Goal: Information Seeking & Learning: Stay updated

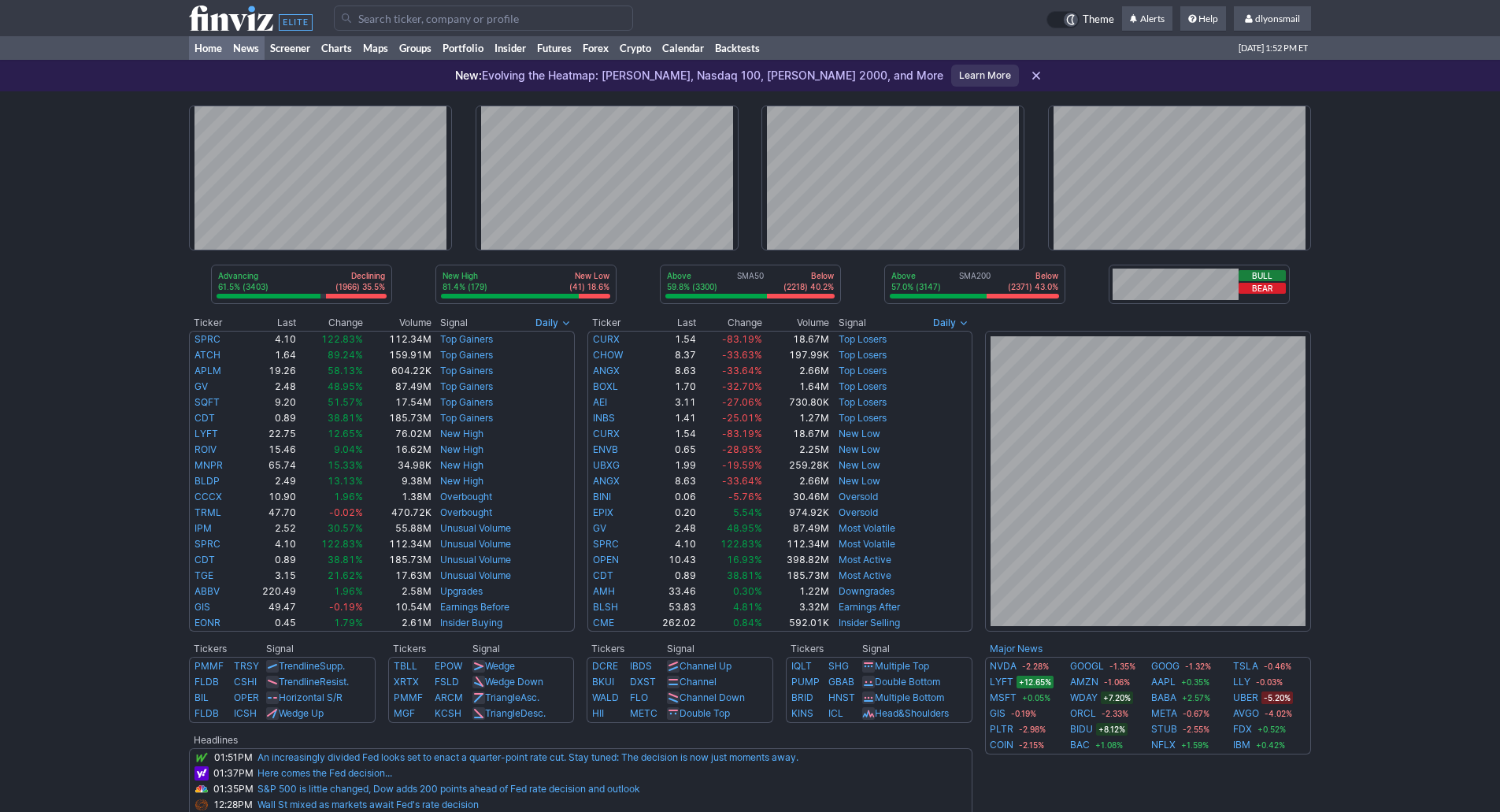
click at [245, 50] on link "News" at bounding box center [246, 48] width 37 height 24
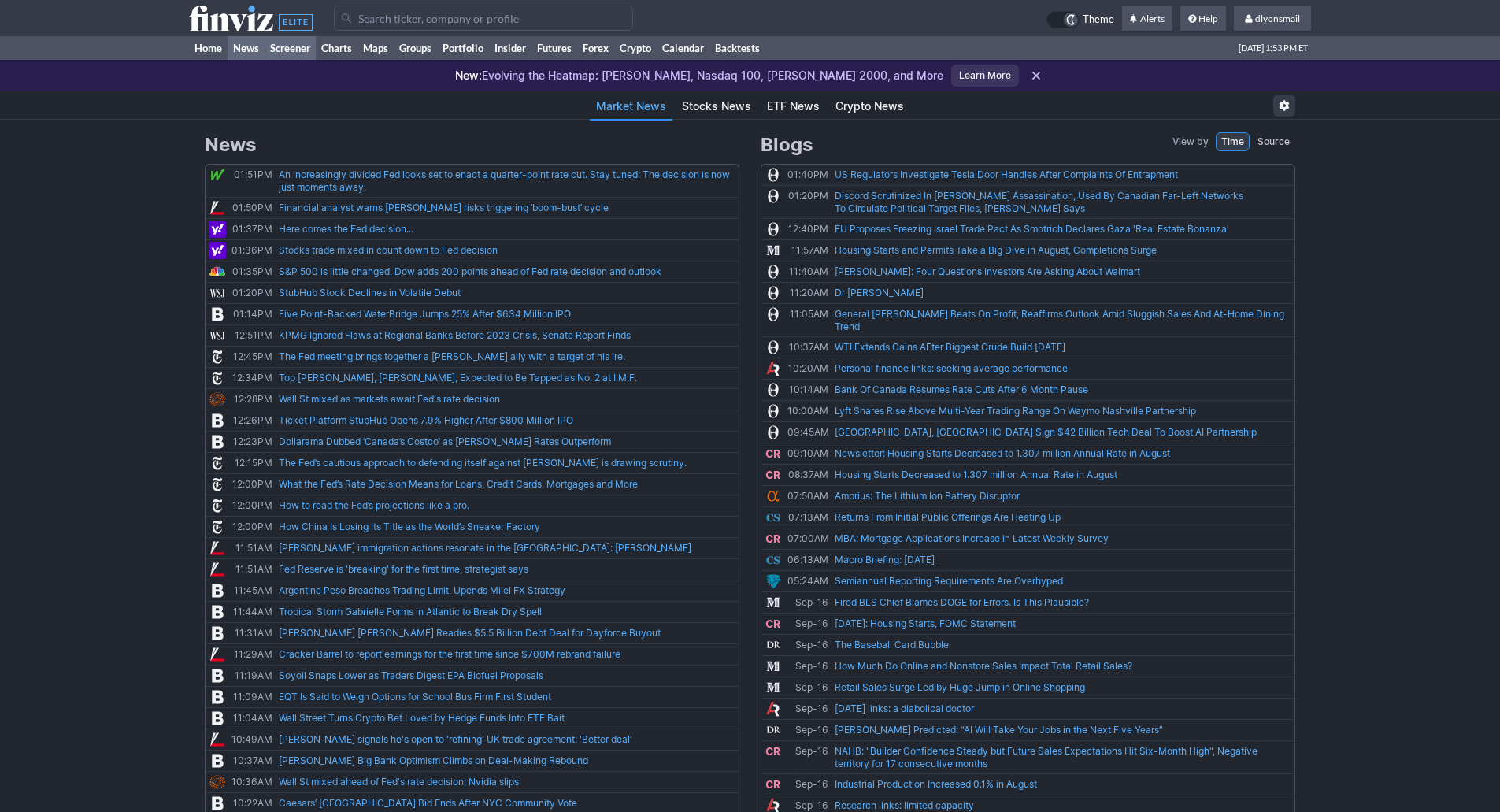
click at [291, 55] on link "Screener" at bounding box center [290, 48] width 51 height 24
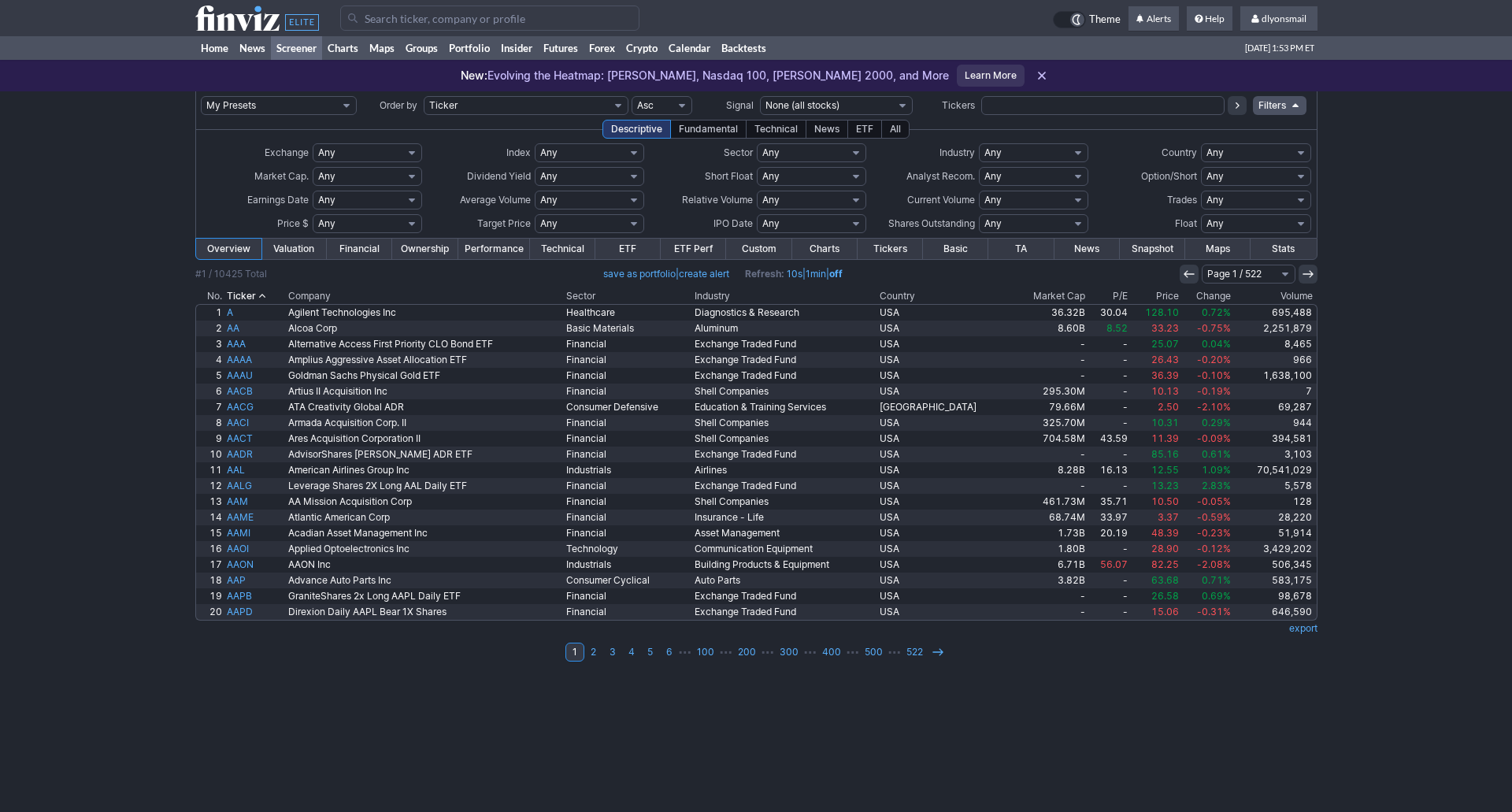
click at [764, 253] on link "Custom" at bounding box center [758, 248] width 66 height 21
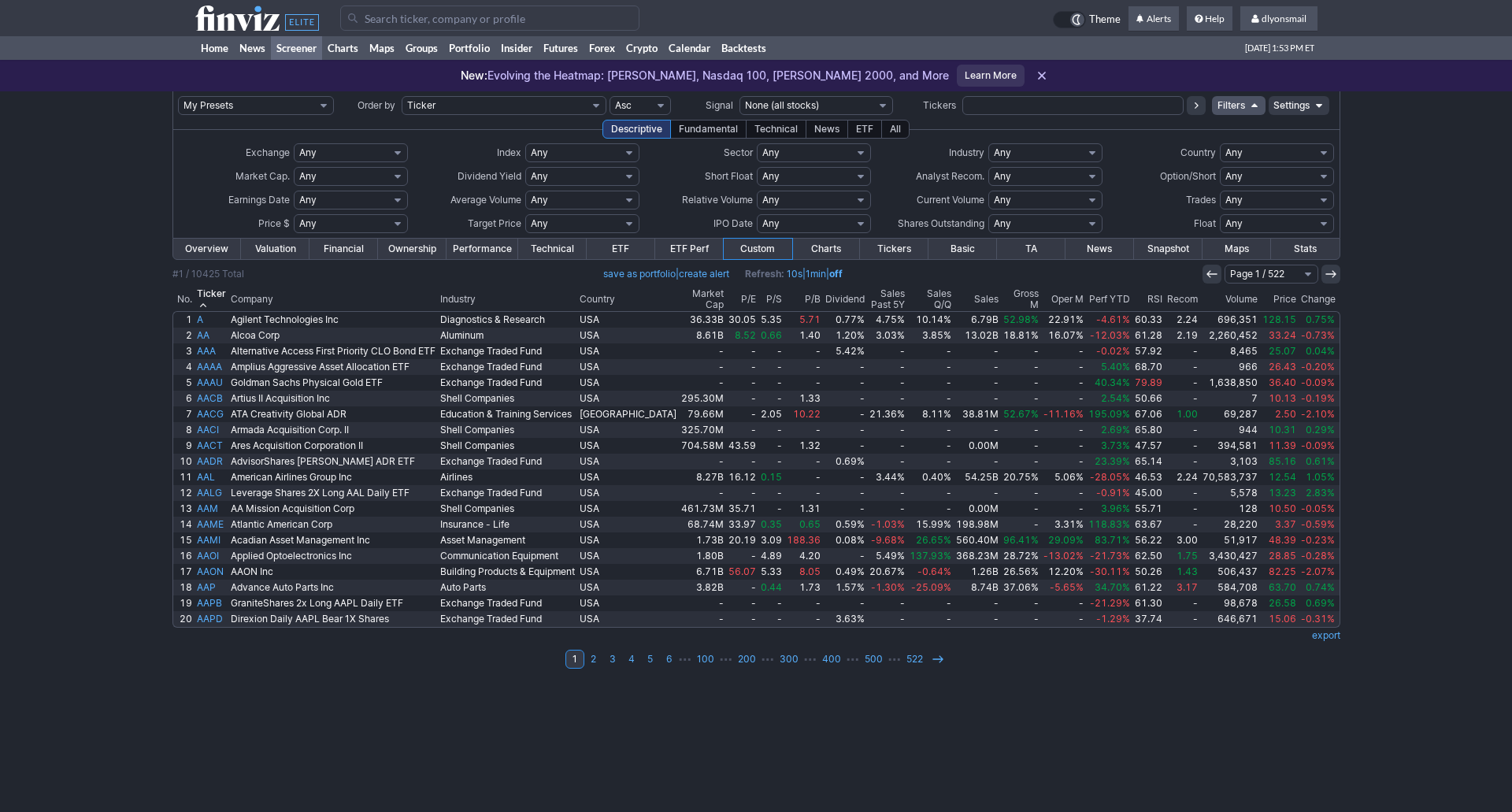
click at [250, 21] on icon at bounding box center [257, 19] width 123 height 25
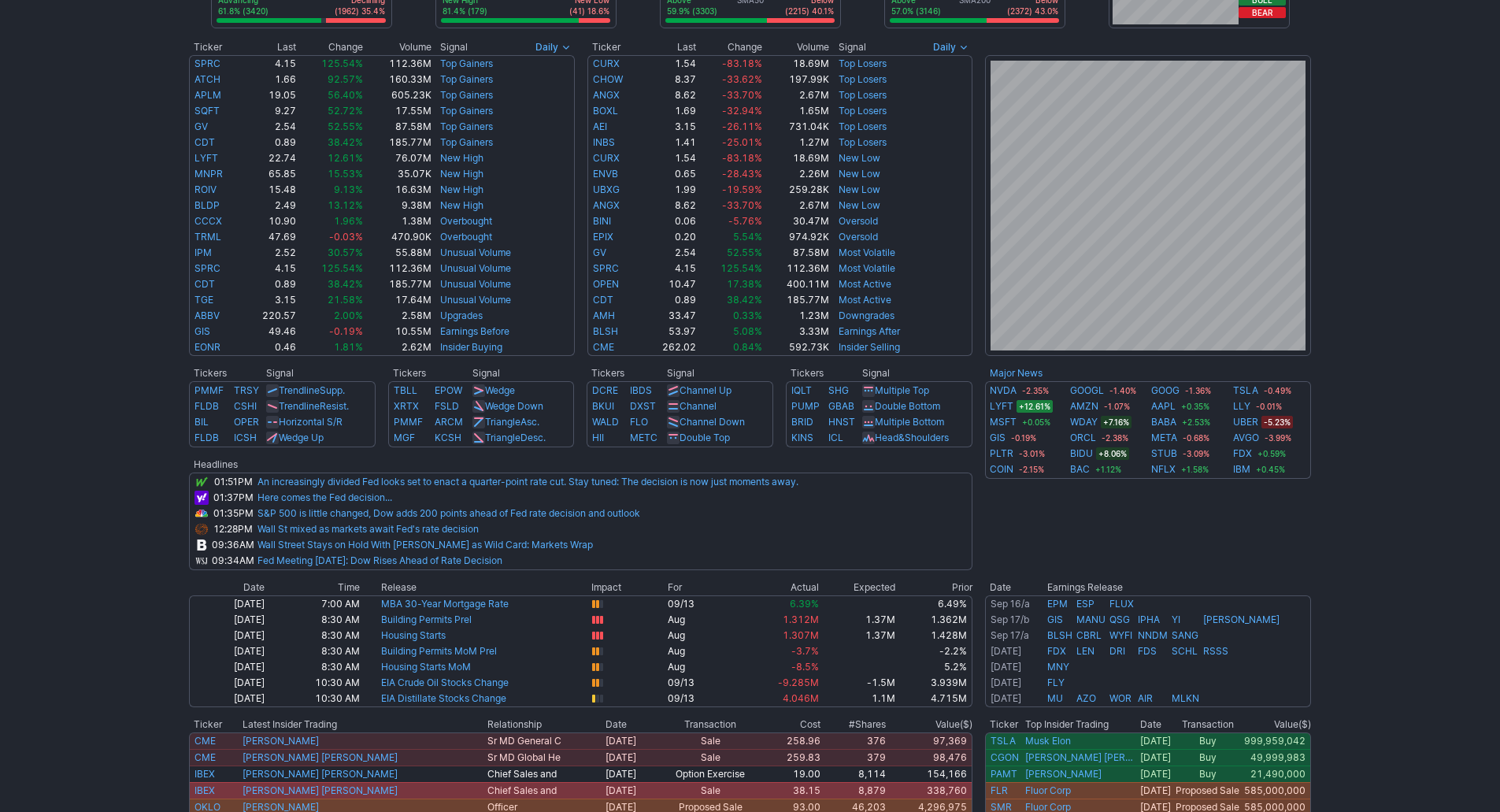
scroll to position [394, 0]
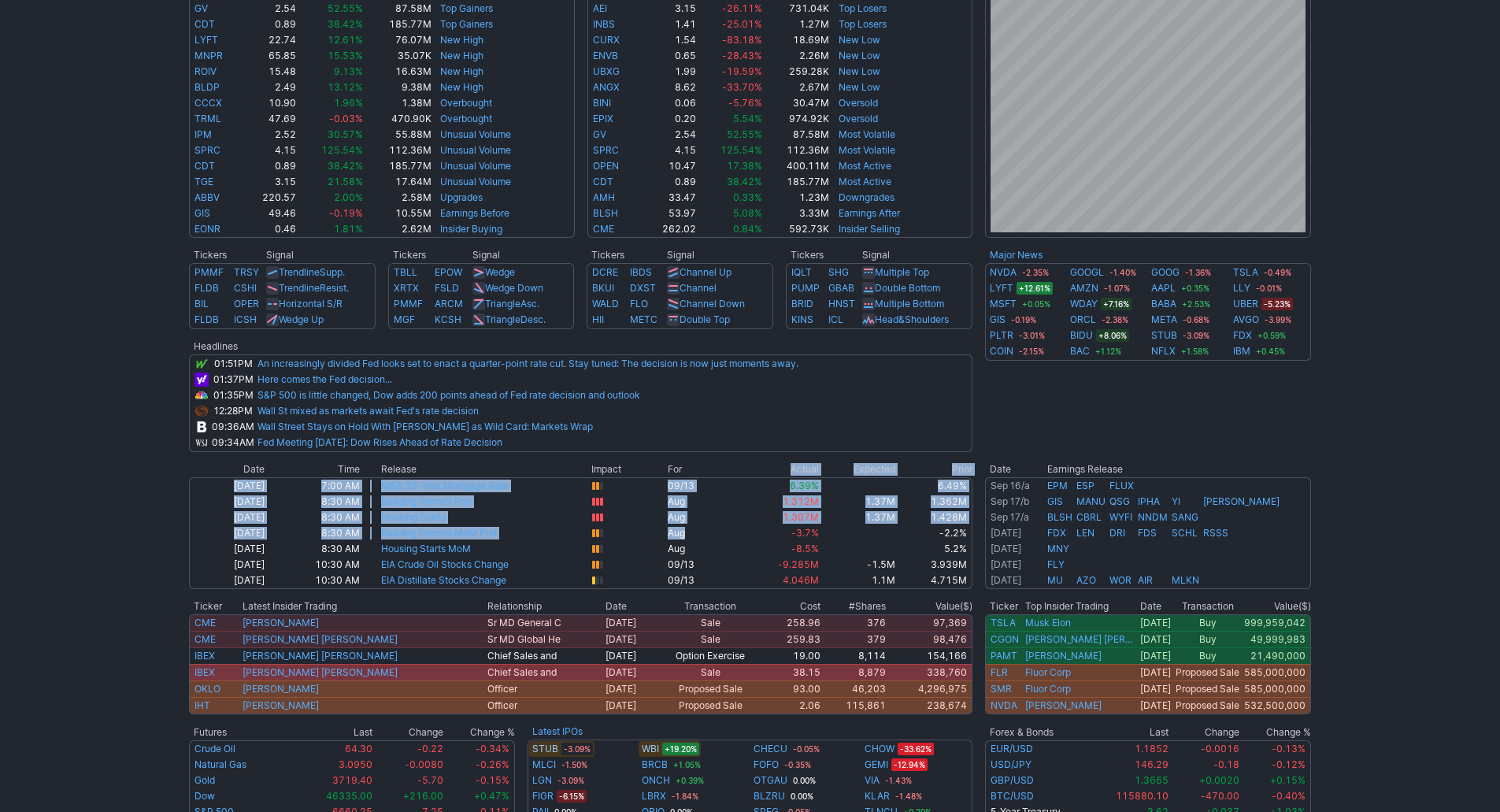
drag, startPoint x: 720, startPoint y: 535, endPoint x: 711, endPoint y: 462, distance: 73.6
click at [711, 462] on table "Date Time Release Impact For Actual Expected Prior [DATE] 7:00 AM MBA 30-Year M…" at bounding box center [581, 525] width 784 height 127
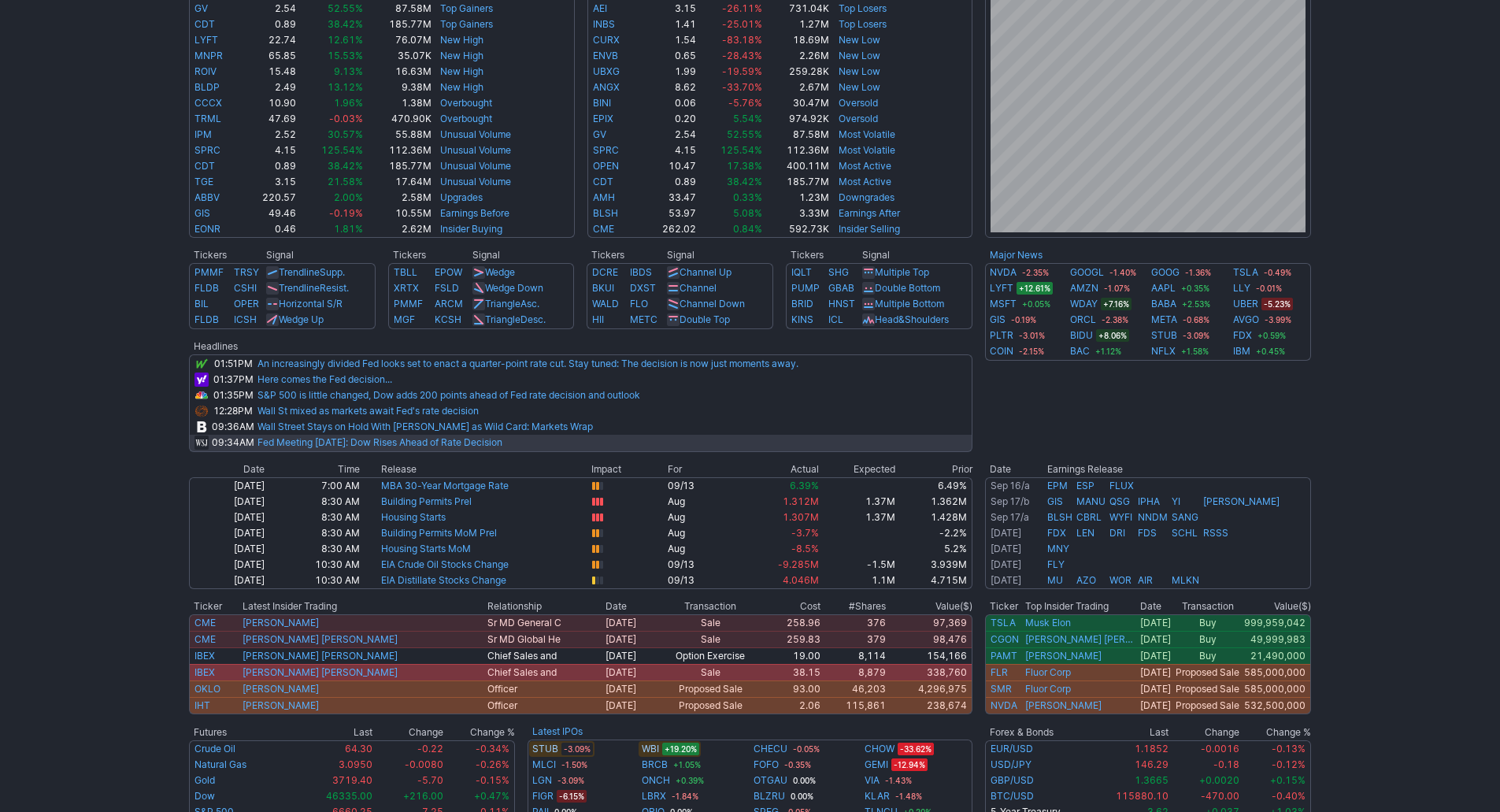
click at [756, 447] on td "Fed Meeting [DATE]: Dow Rises Ahead of Rate Decision" at bounding box center [614, 444] width 715 height 18
